Goal: Information Seeking & Learning: Check status

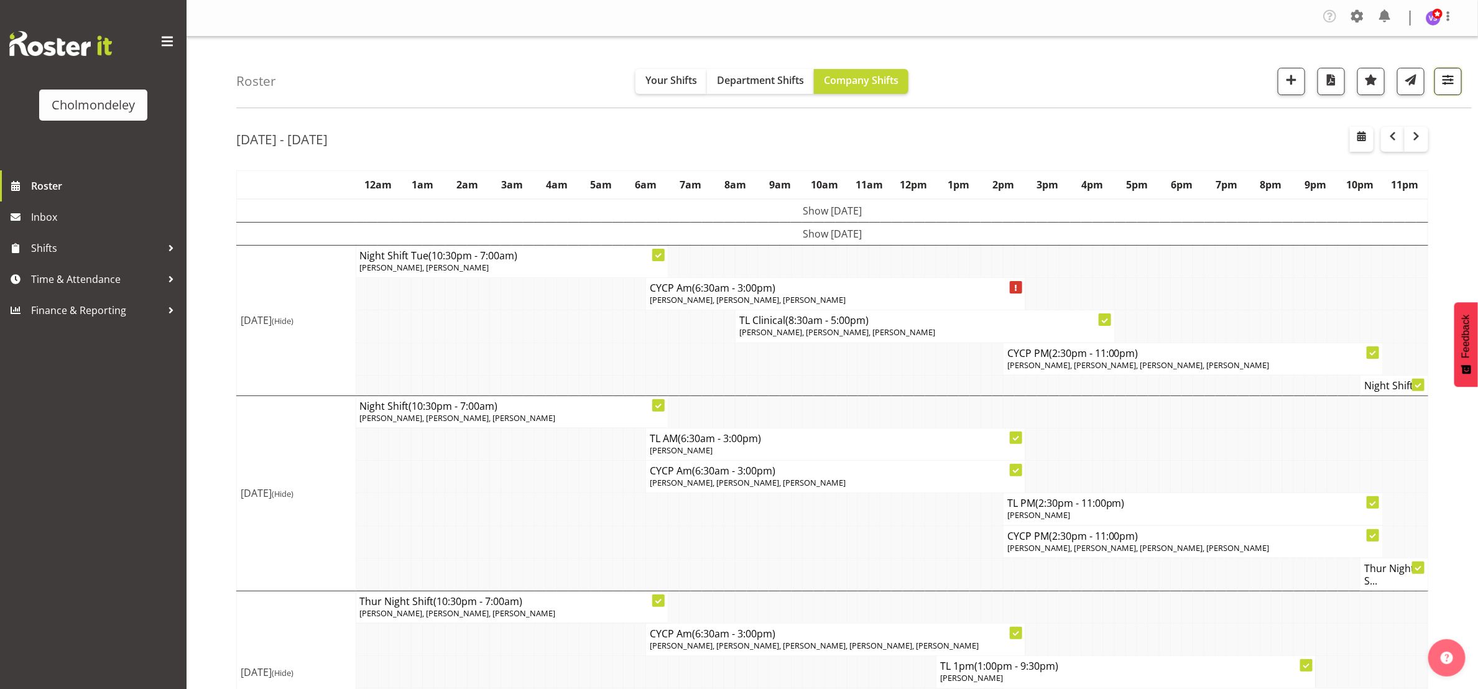
click at [1454, 85] on span "button" at bounding box center [1448, 80] width 16 height 16
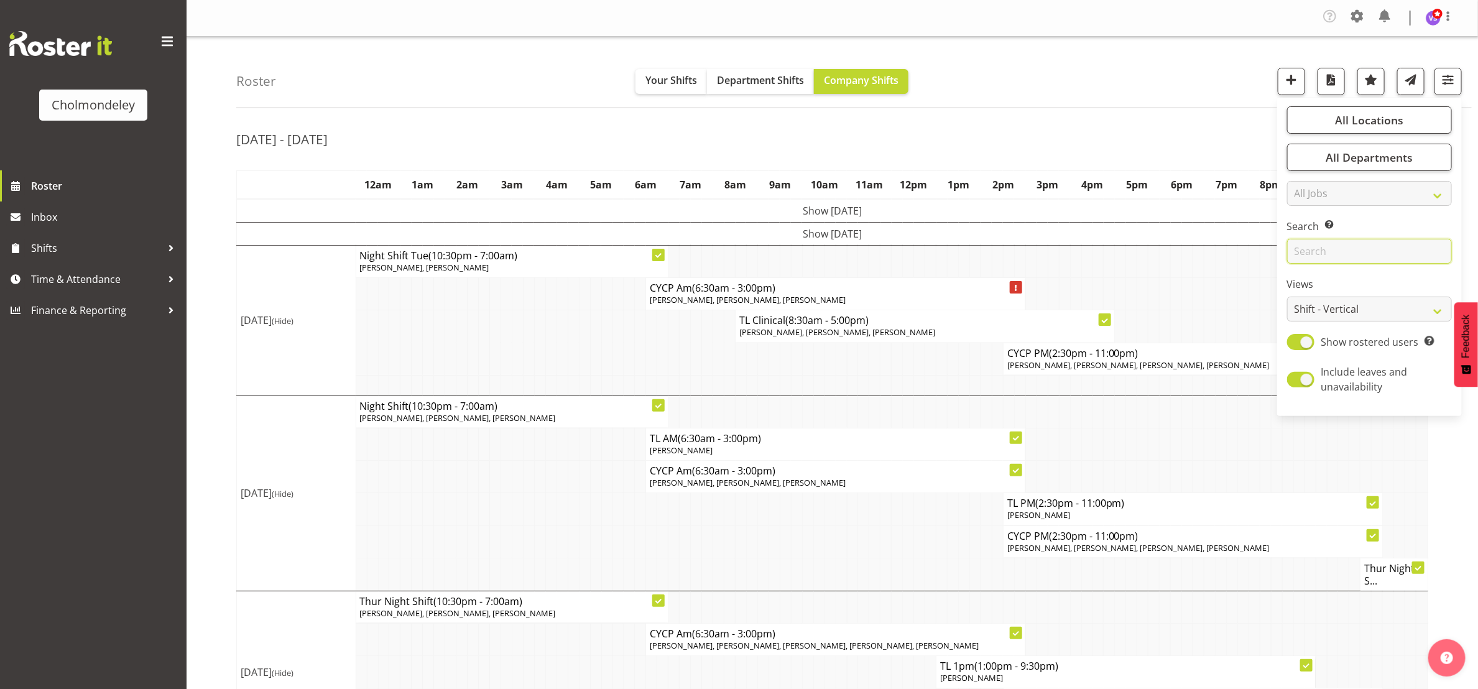
click at [1357, 258] on input "text" at bounding box center [1369, 251] width 165 height 25
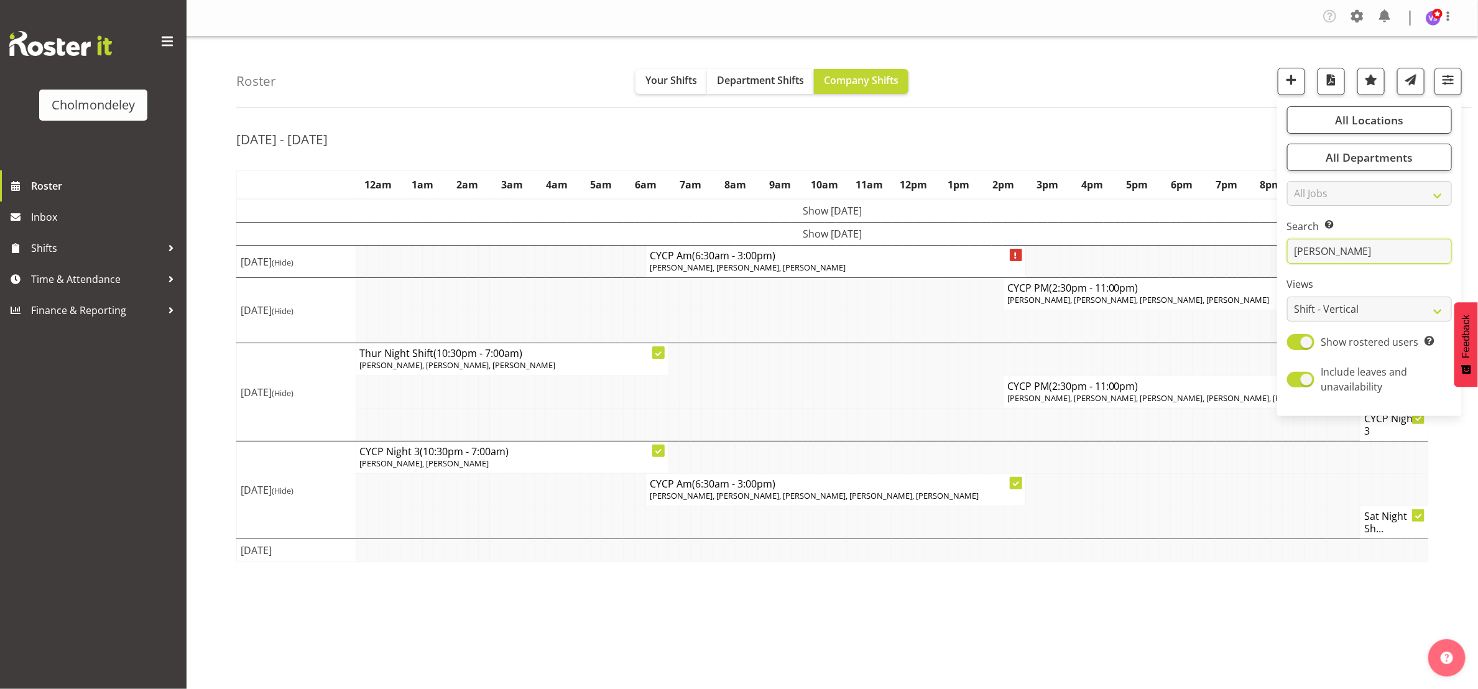
type input "[PERSON_NAME]"
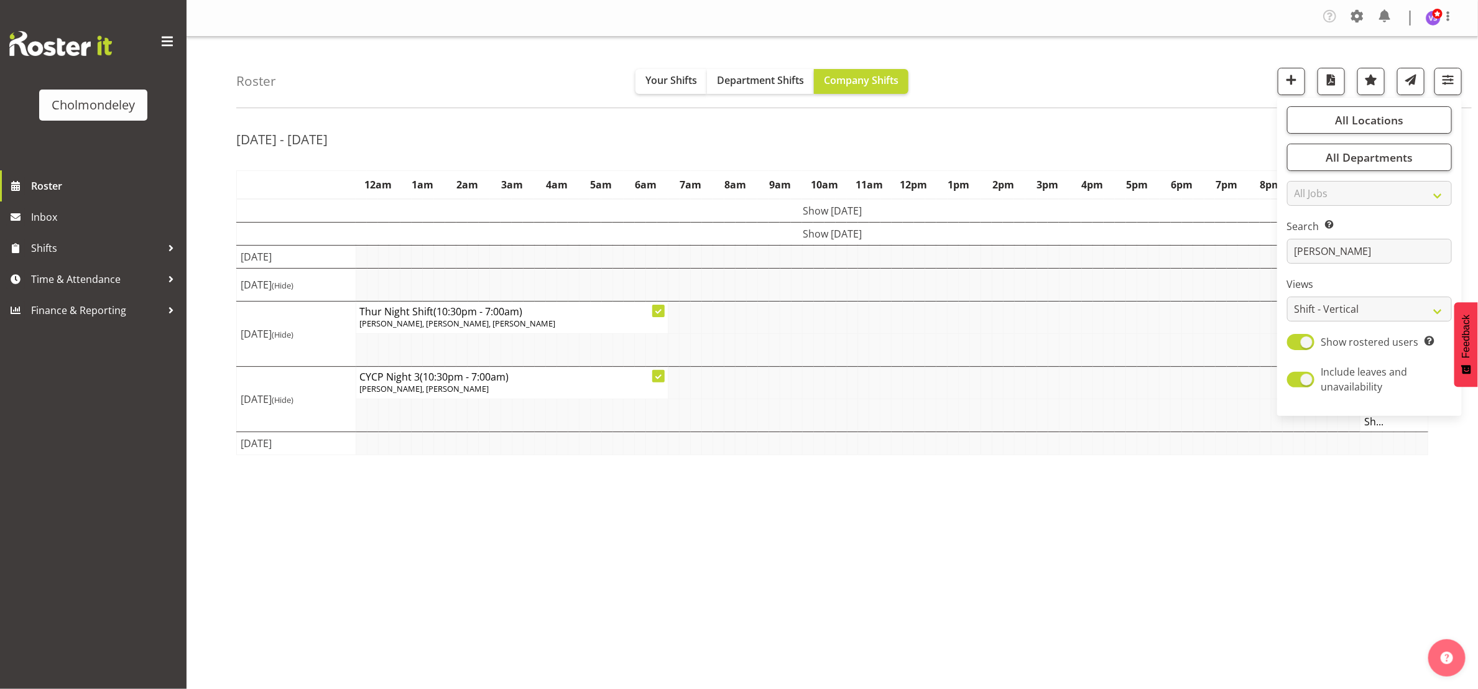
click at [858, 233] on td "Show [DATE]" at bounding box center [832, 234] width 1191 height 23
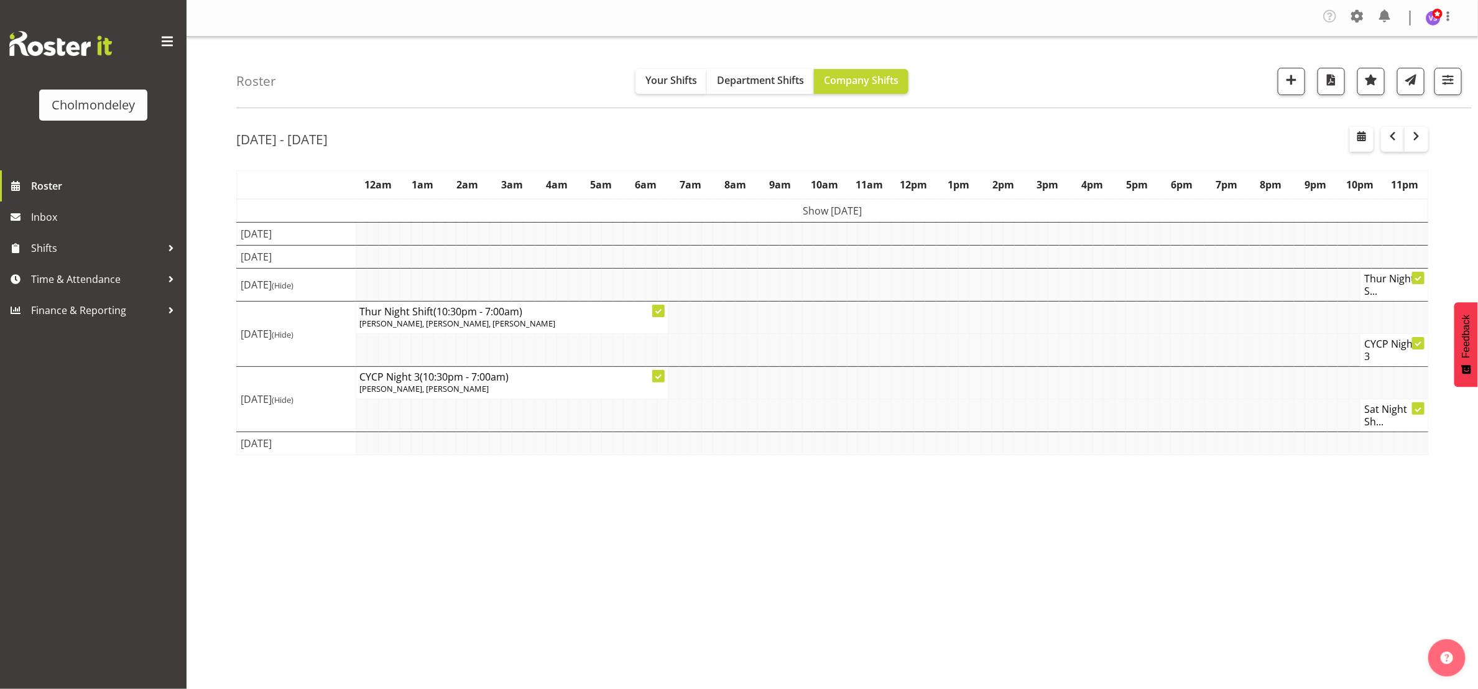
click at [866, 210] on td "Show [DATE]" at bounding box center [832, 211] width 1191 height 24
click at [1417, 137] on span "button" at bounding box center [1416, 136] width 15 height 15
click at [1422, 140] on span "button" at bounding box center [1416, 136] width 15 height 15
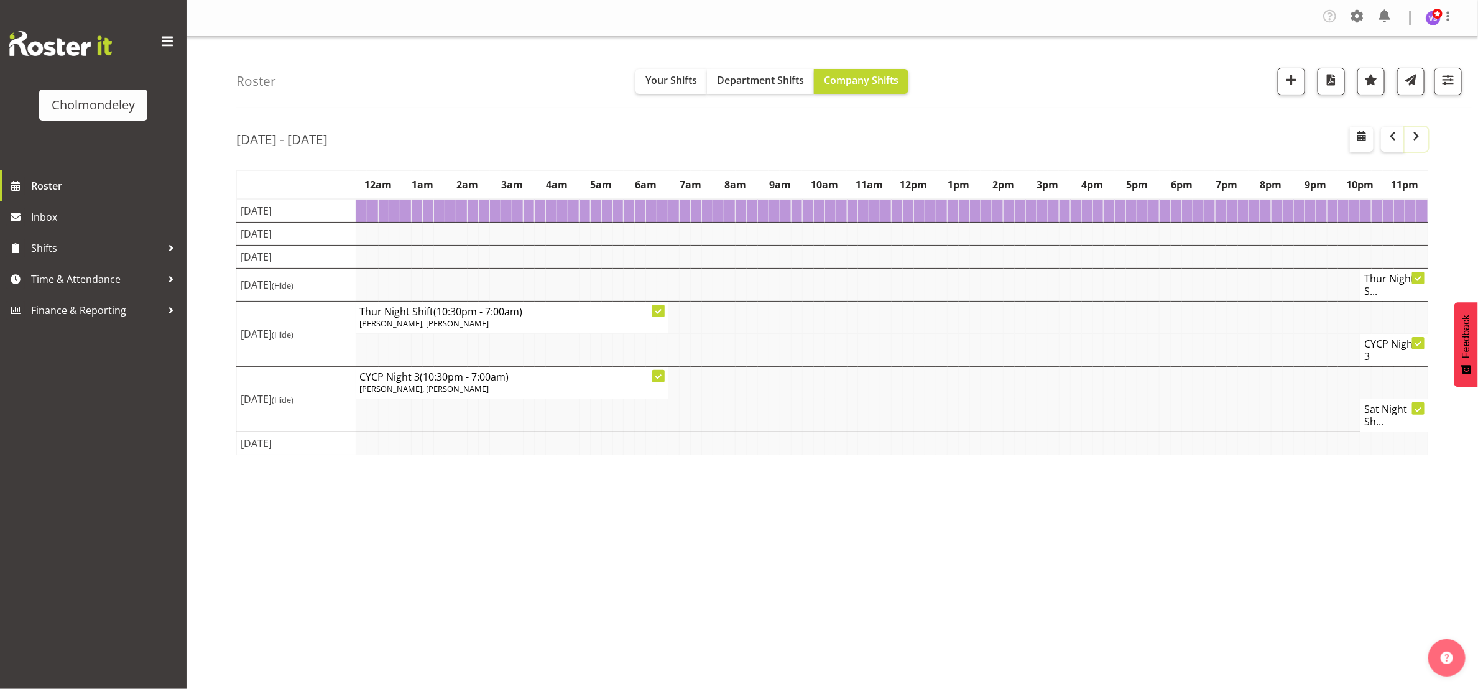
click at [1422, 140] on span "button" at bounding box center [1416, 136] width 15 height 15
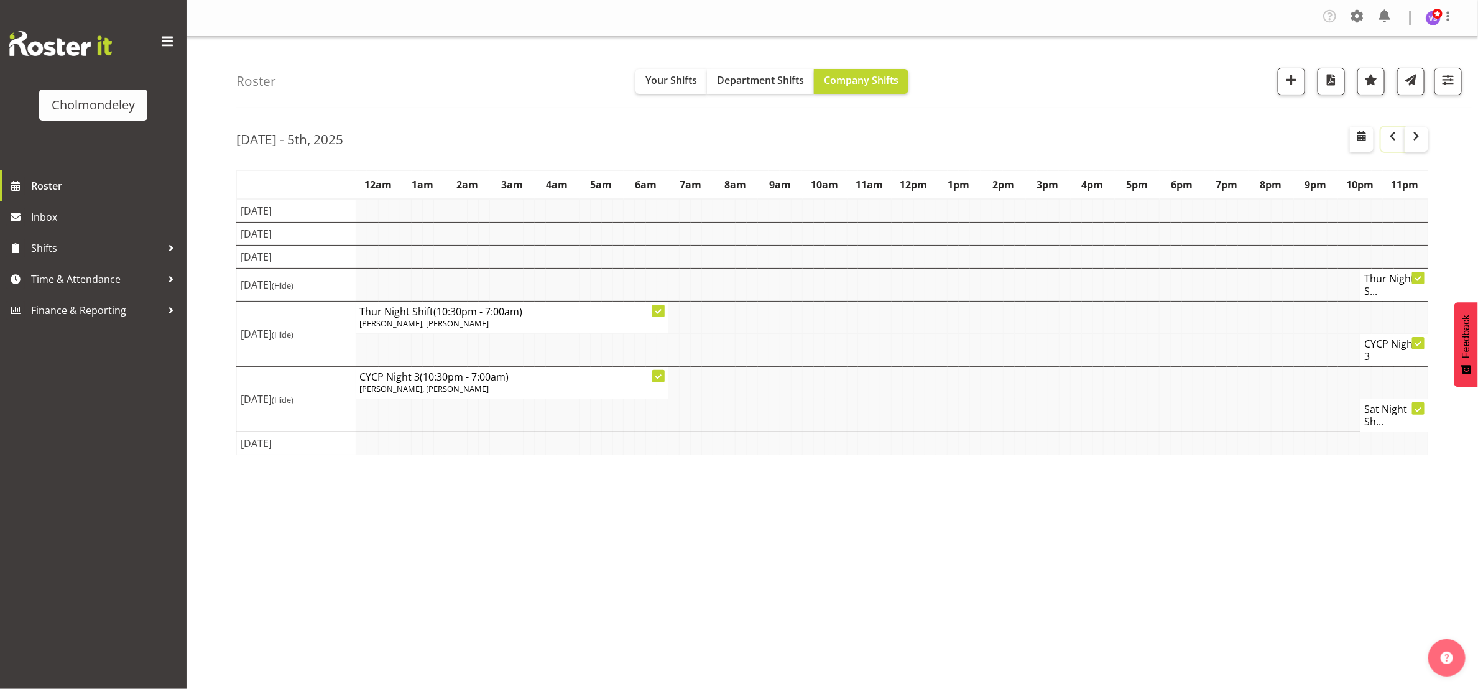
click at [1394, 139] on span "button" at bounding box center [1393, 136] width 15 height 15
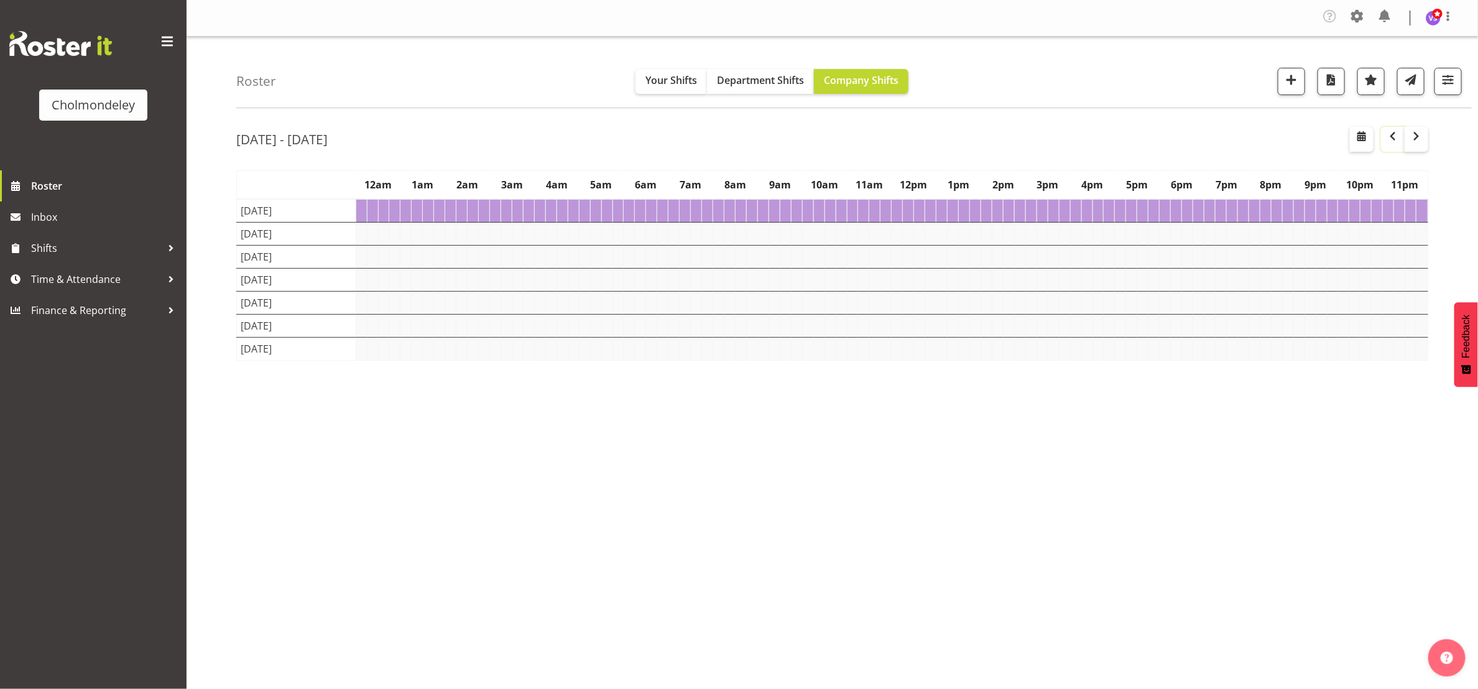
click at [1394, 139] on span "button" at bounding box center [1393, 136] width 15 height 15
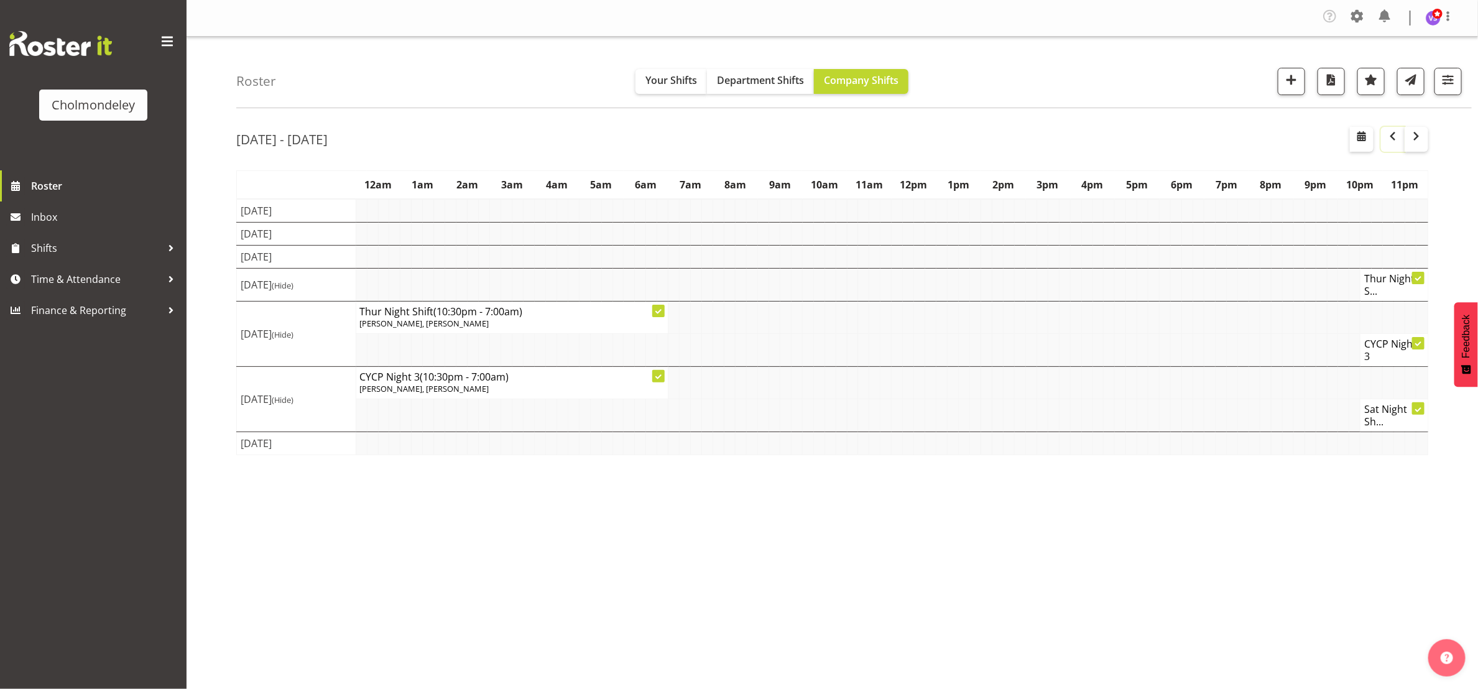
click at [1390, 142] on span "button" at bounding box center [1393, 136] width 15 height 15
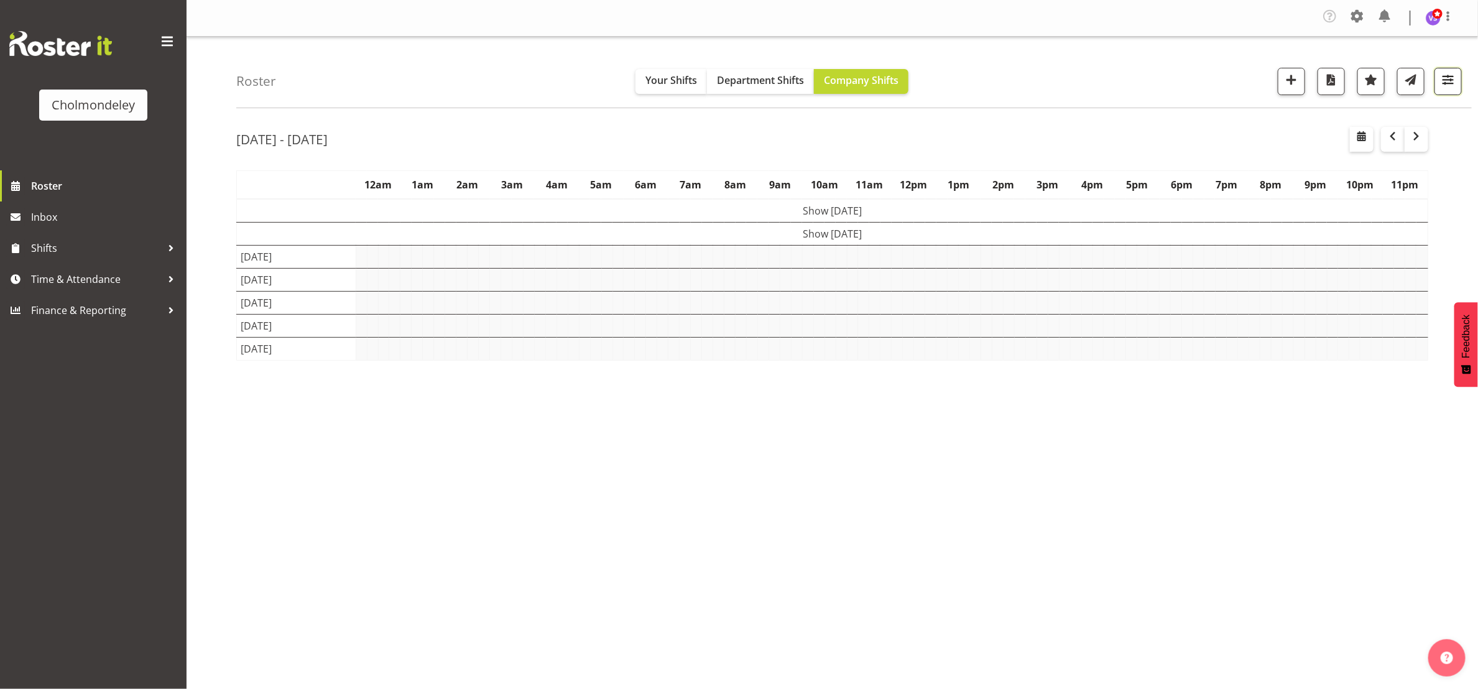
click at [1452, 79] on span "button" at bounding box center [1448, 80] width 16 height 16
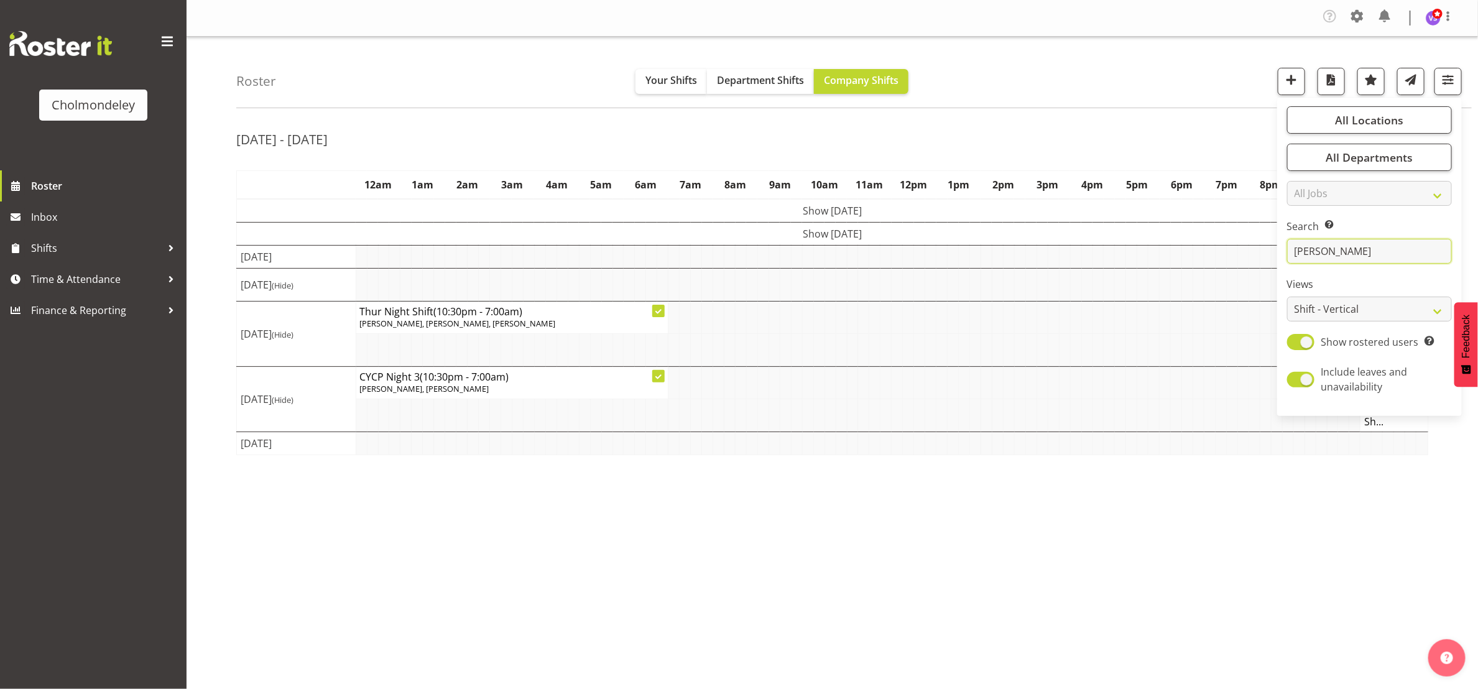
drag, startPoint x: 1345, startPoint y: 249, endPoint x: 1289, endPoint y: 266, distance: 58.4
click at [1289, 266] on div "All Locations Clear [GEOGRAPHIC_DATA] Select All Deselect All All Departments C…" at bounding box center [1369, 257] width 185 height 308
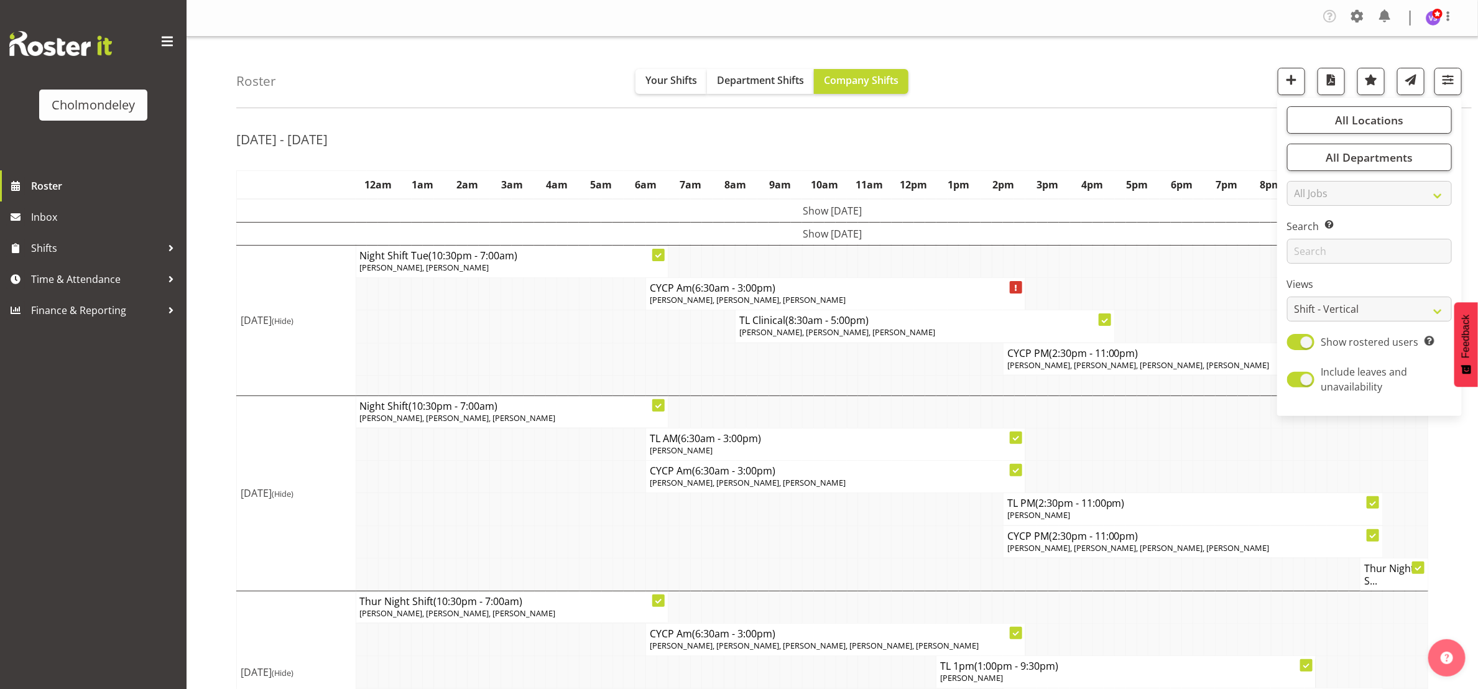
click at [1064, 123] on div "[DATE] - [DATE] [DATE] - [DATE] [DATE] Day Week Fortnight Month calendar Month …" at bounding box center [857, 555] width 1242 height 874
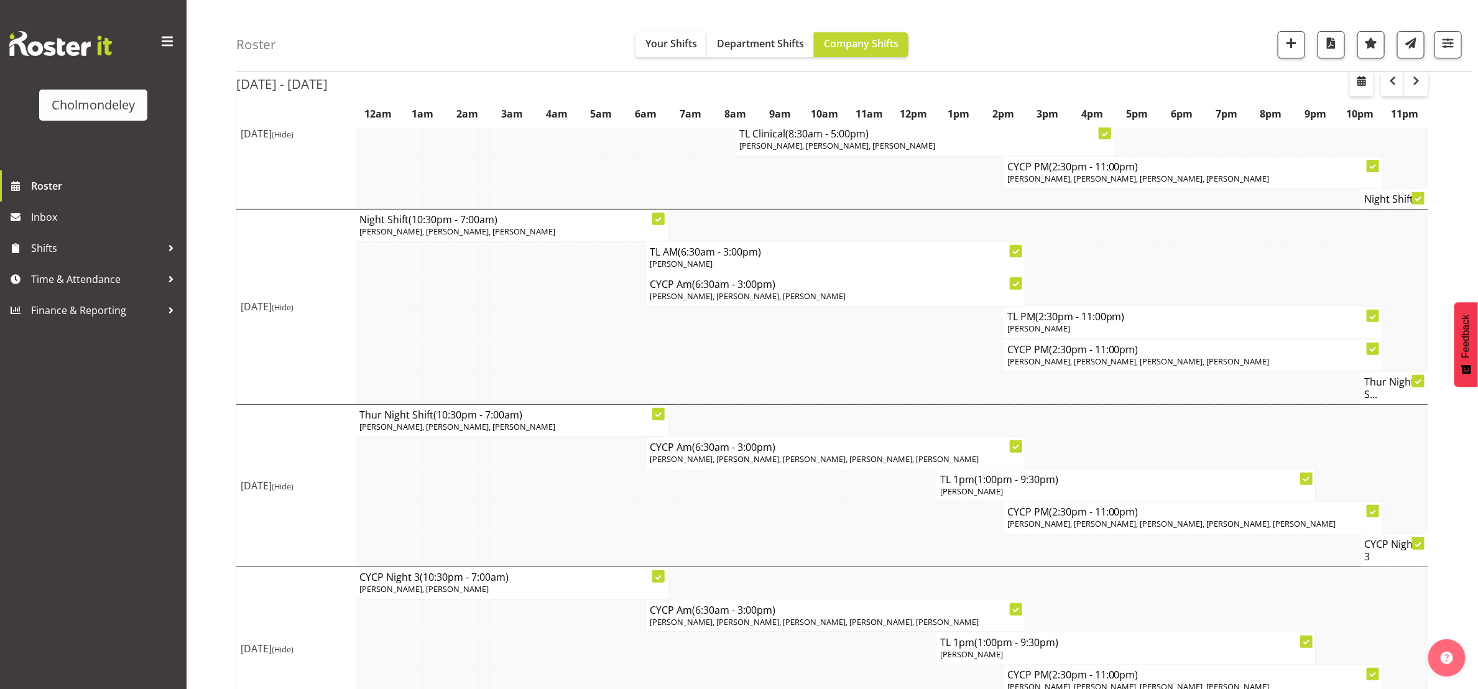
scroll to position [310, 0]
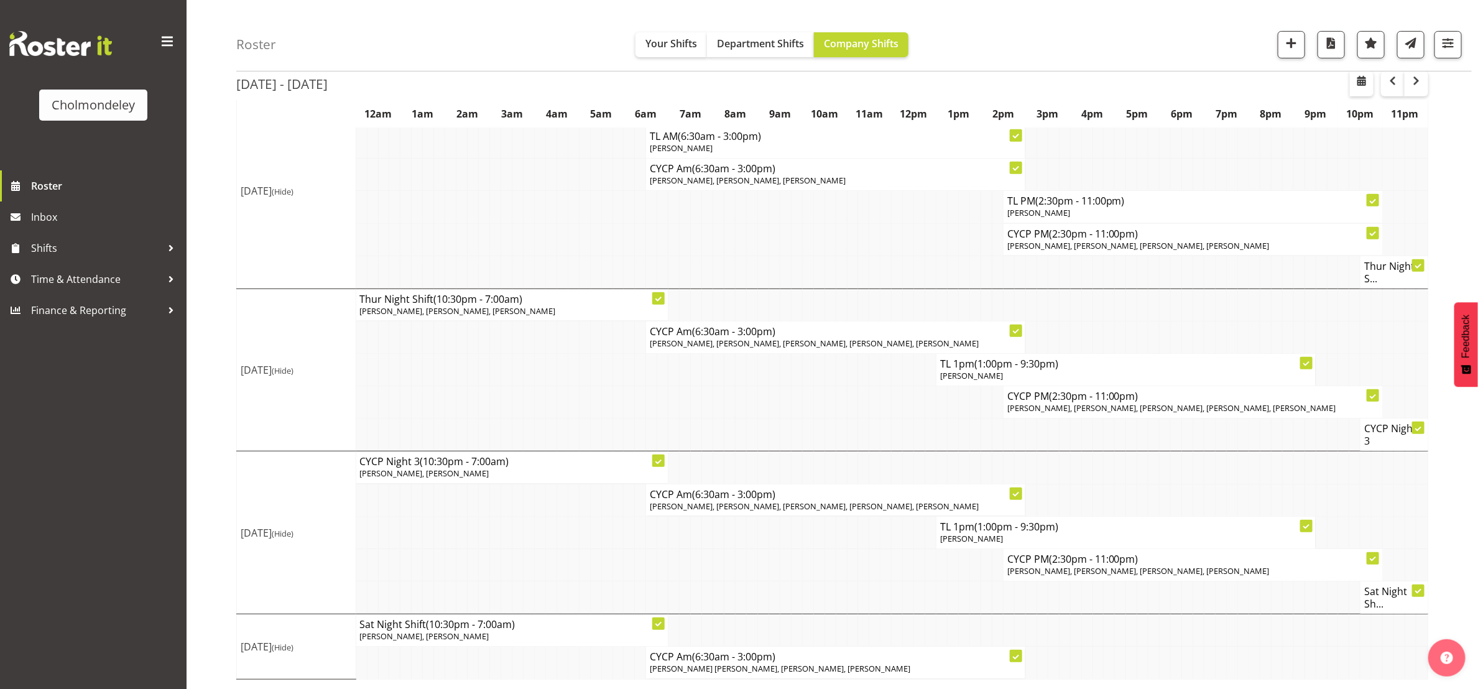
click at [551, 556] on td at bounding box center [550, 565] width 11 height 32
click at [595, 665] on td at bounding box center [595, 663] width 11 height 32
click at [1422, 86] on span "button" at bounding box center [1416, 80] width 15 height 15
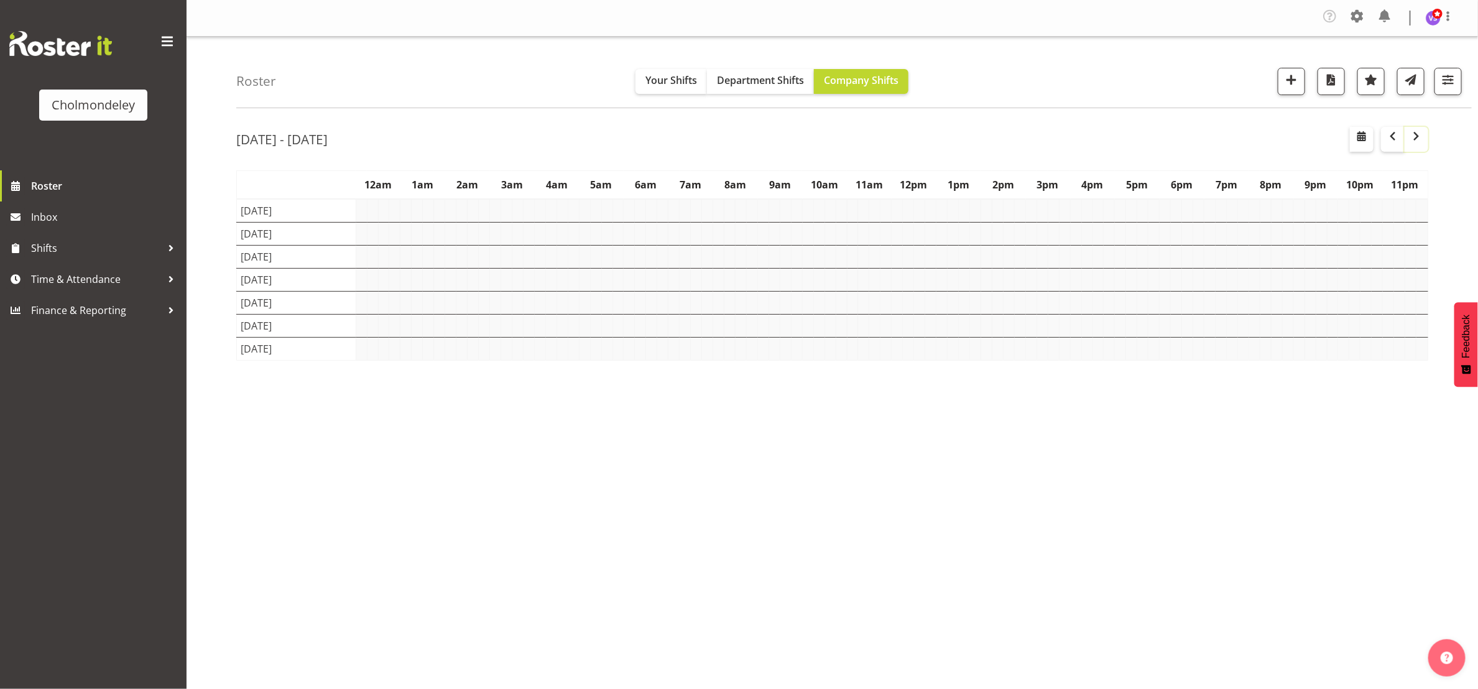
scroll to position [0, 0]
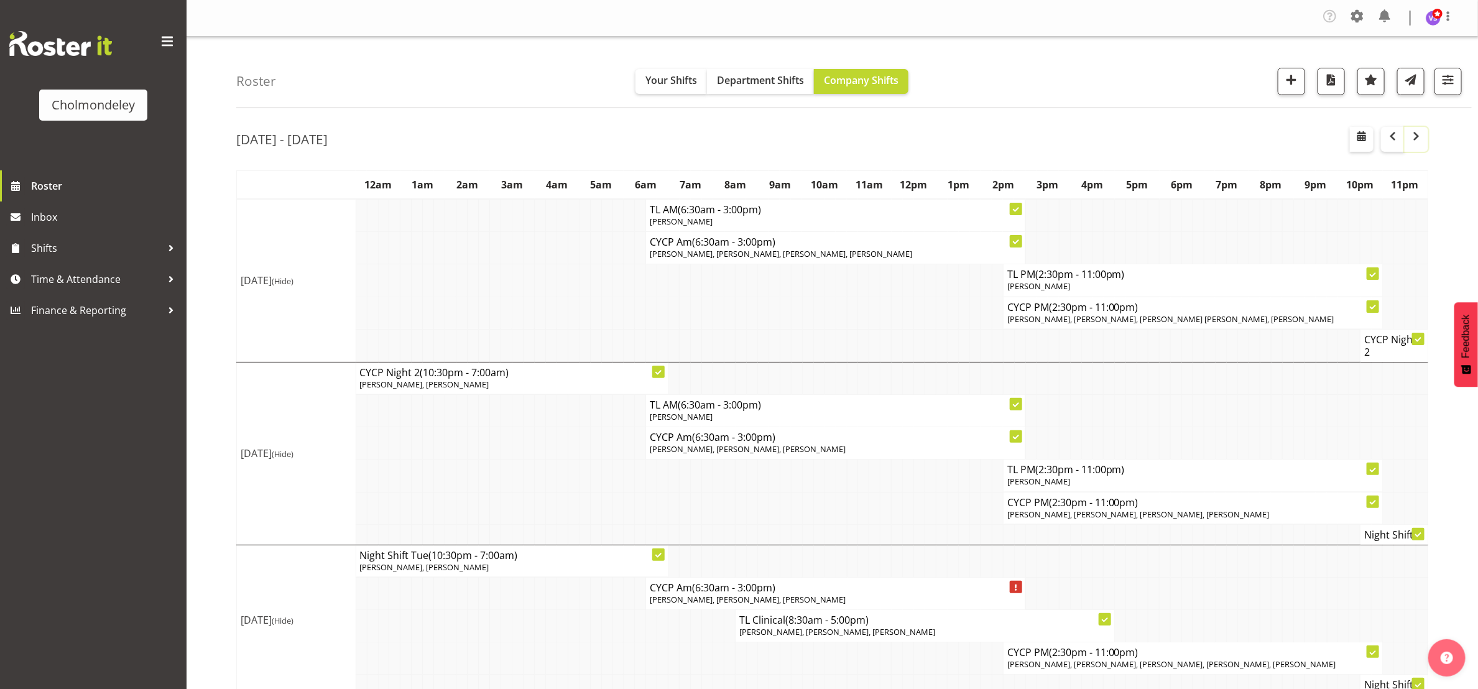
scroll to position [187, 0]
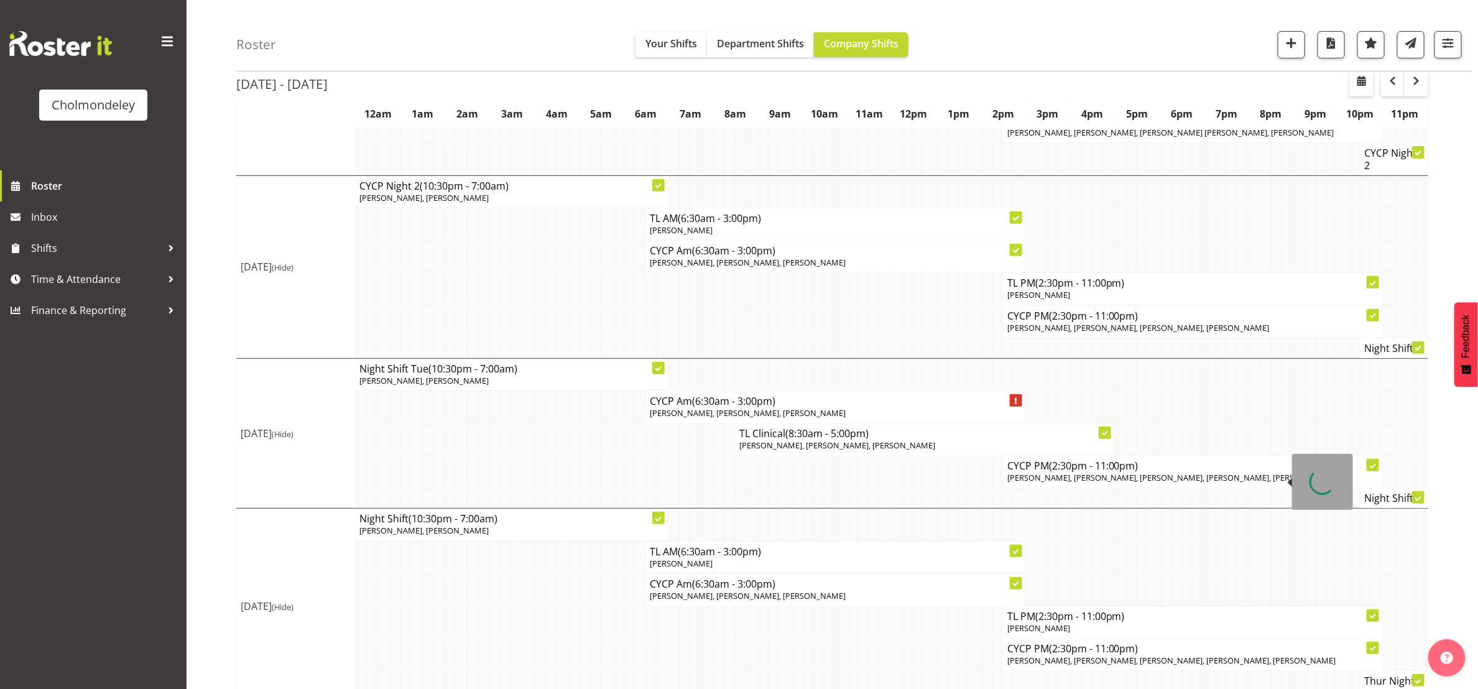
click at [728, 482] on td at bounding box center [729, 472] width 11 height 32
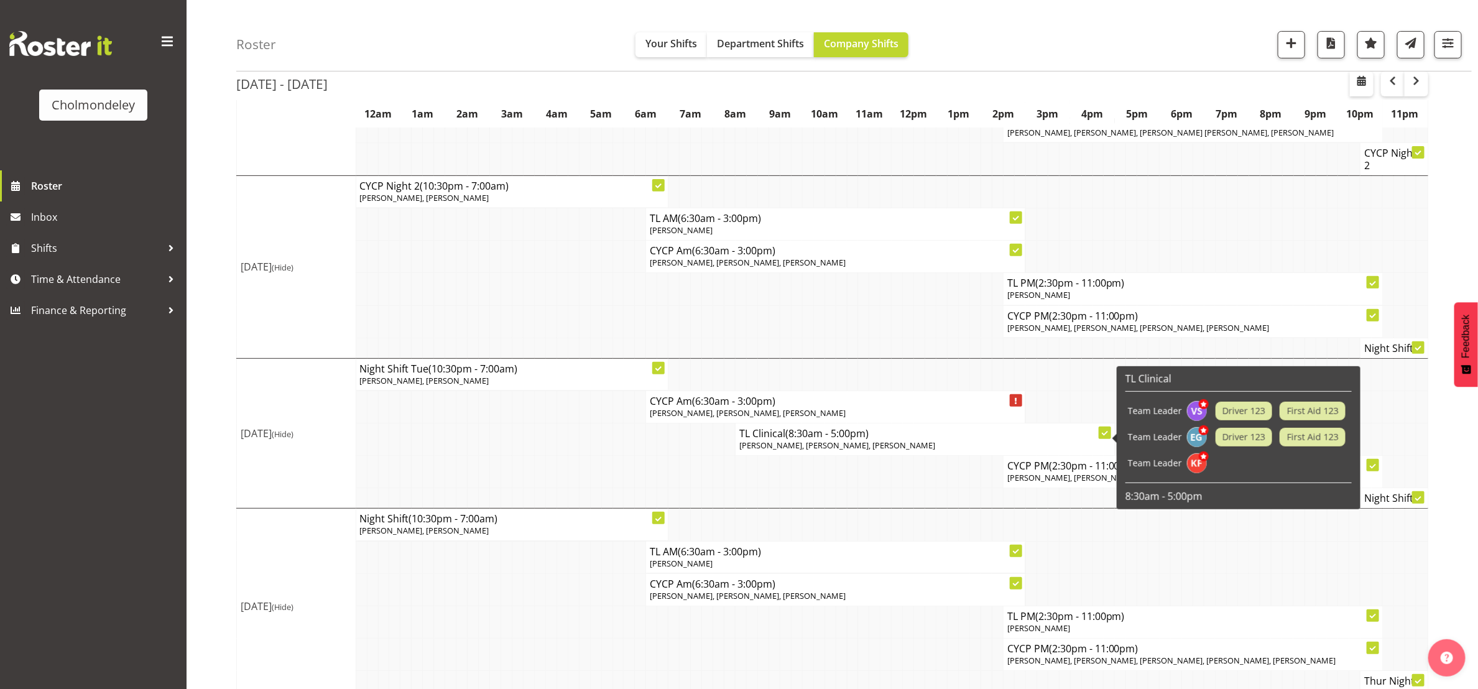
scroll to position [612, 0]
